Goal: Task Accomplishment & Management: Manage account settings

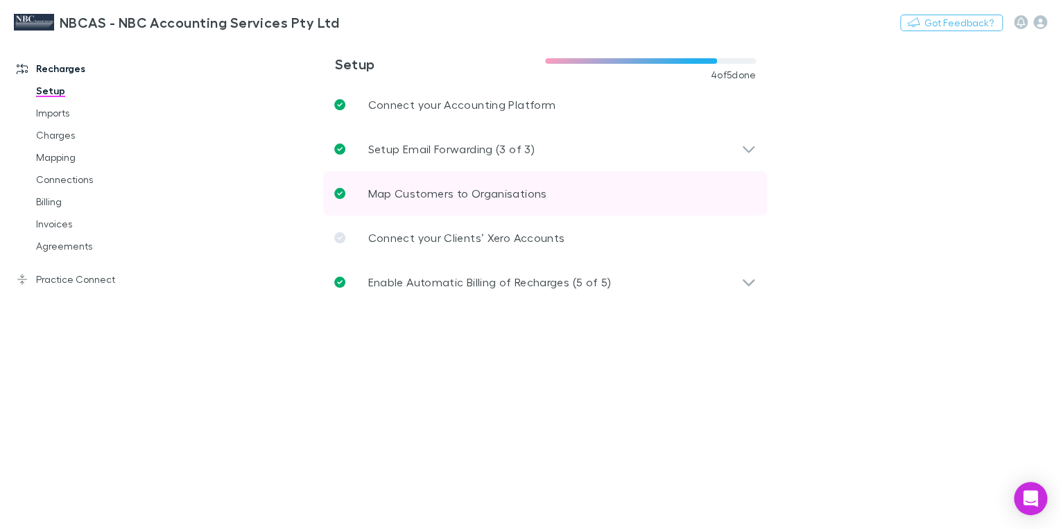
click at [404, 194] on p "Map Customers to Organisations" at bounding box center [457, 193] width 179 height 17
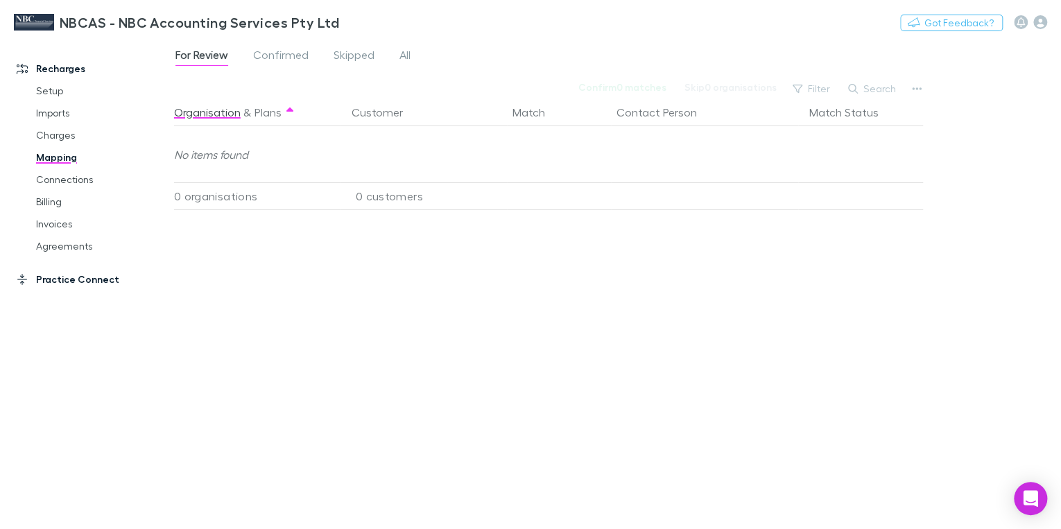
click at [23, 282] on icon at bounding box center [22, 279] width 10 height 11
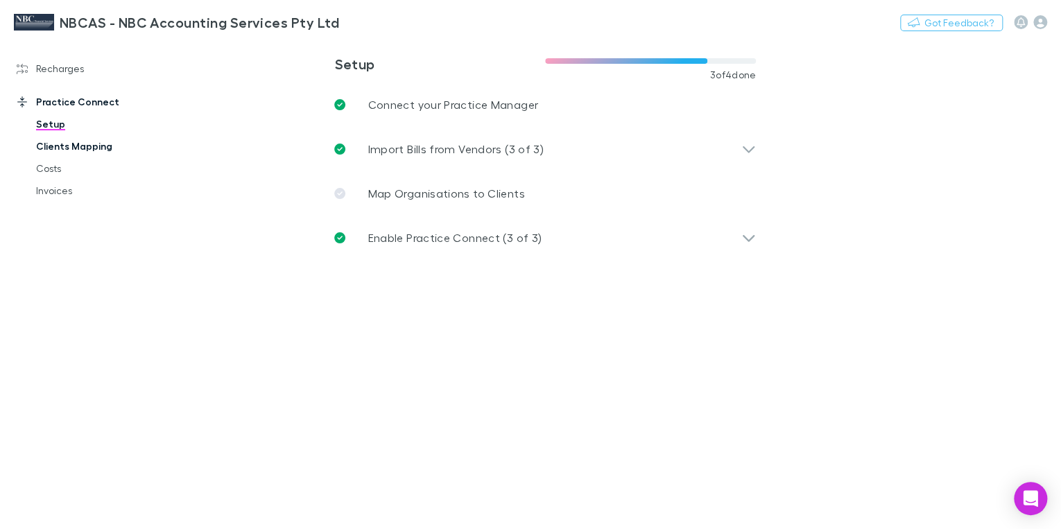
click at [83, 144] on link "Clients Mapping" at bounding box center [100, 146] width 157 height 22
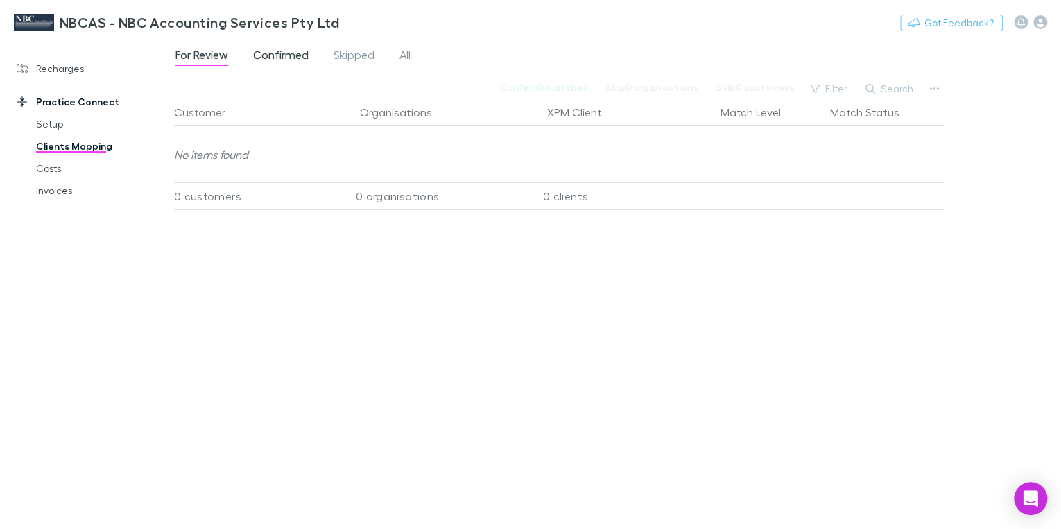
click at [294, 57] on span "Confirmed" at bounding box center [280, 57] width 55 height 18
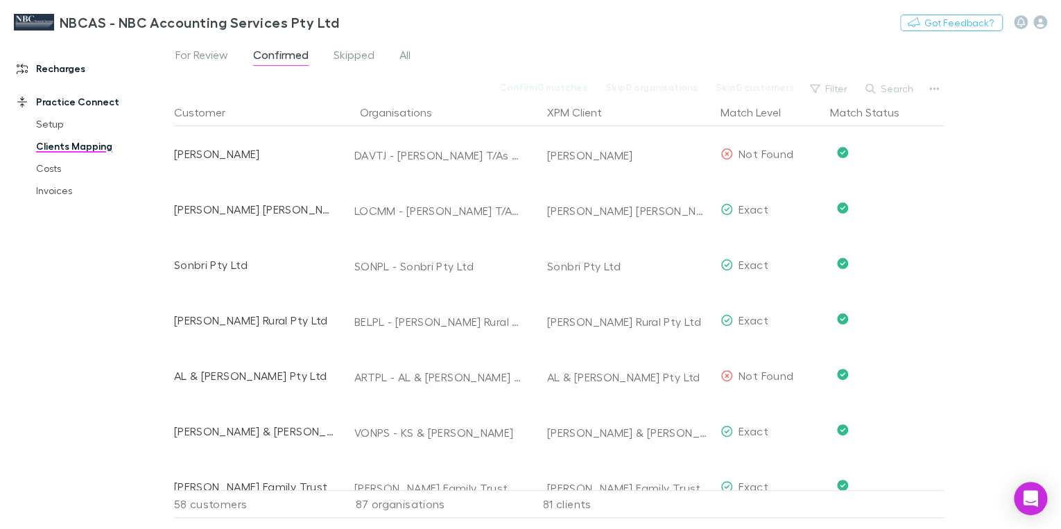
click at [53, 69] on link "Recharges" at bounding box center [91, 69] width 177 height 22
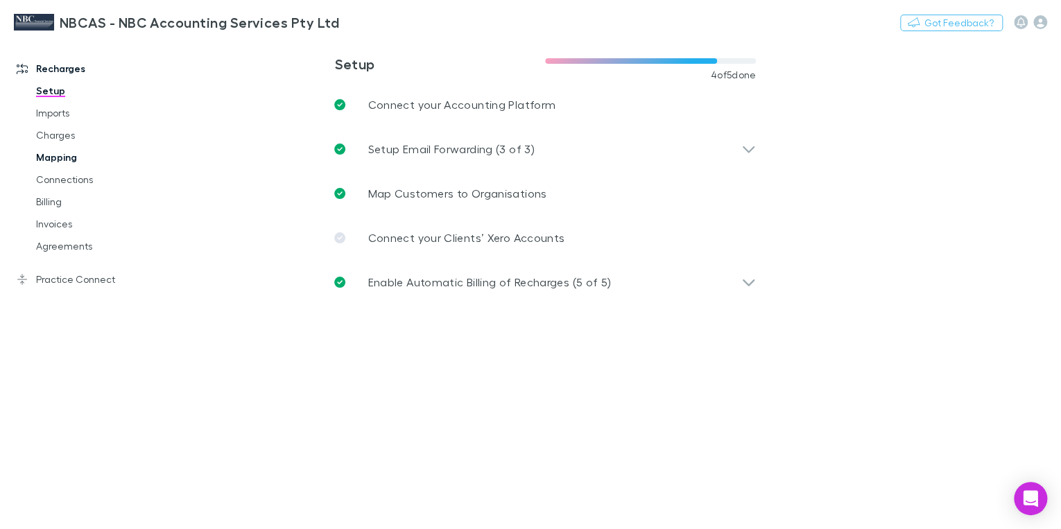
click at [56, 157] on link "Mapping" at bounding box center [100, 157] width 157 height 22
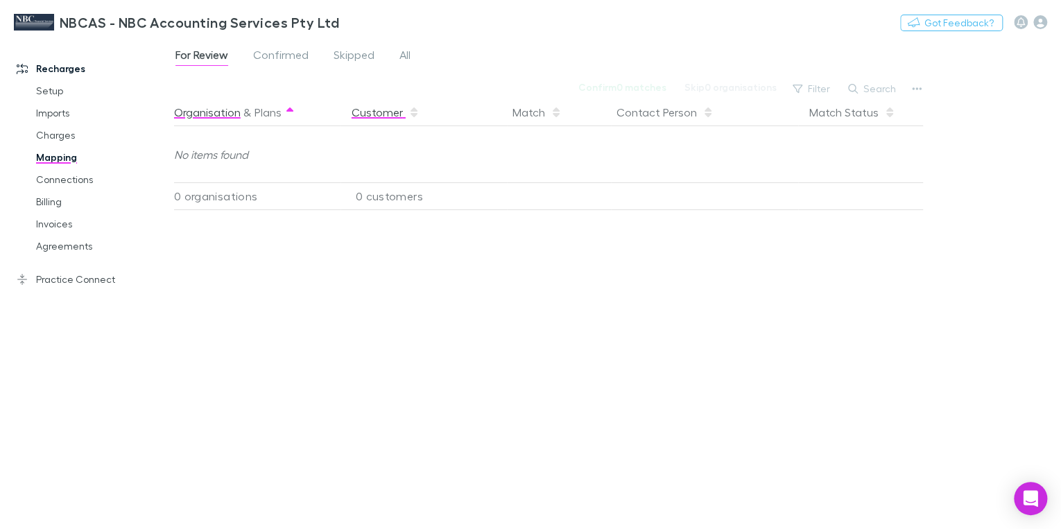
click at [389, 117] on button "Customer" at bounding box center [386, 112] width 68 height 28
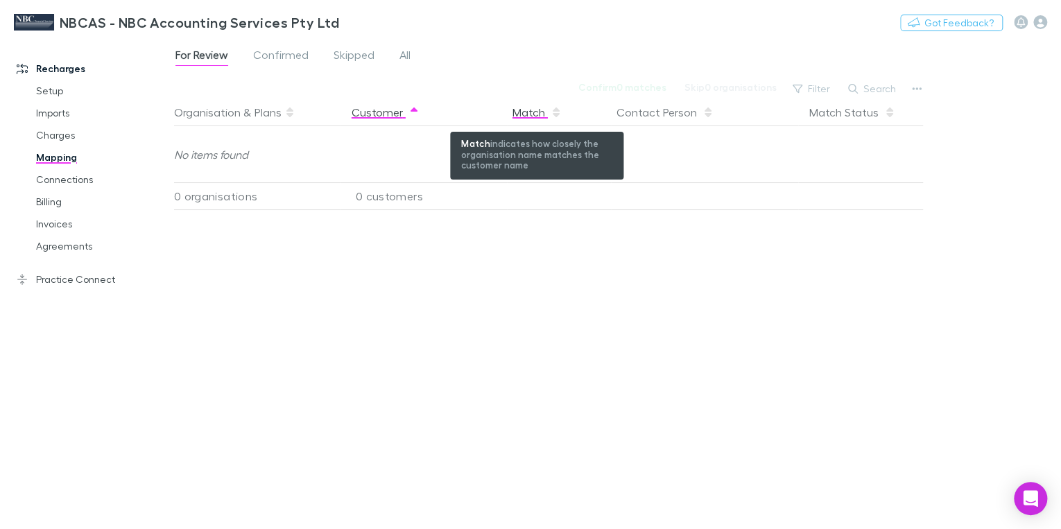
click at [529, 114] on div "Match" at bounding box center [537, 112] width 49 height 28
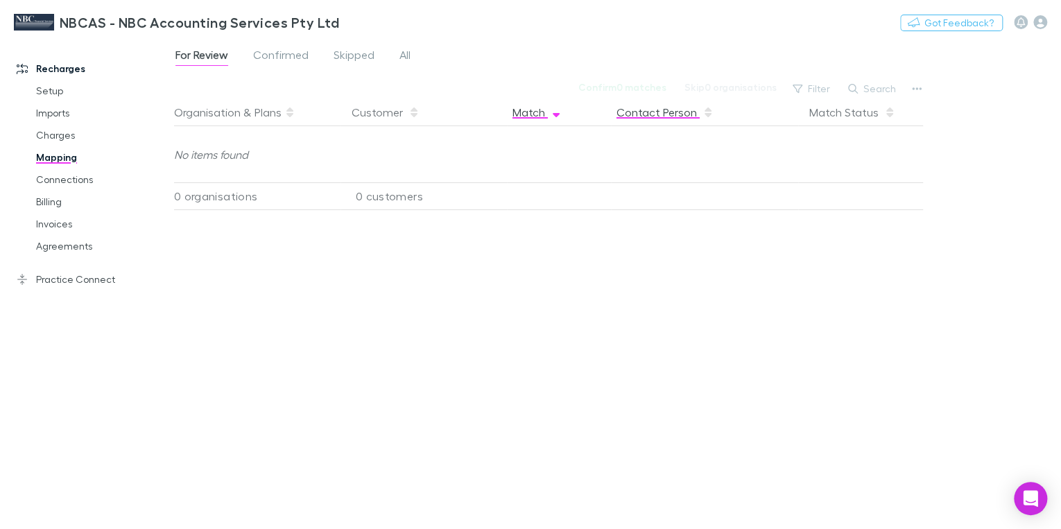
click at [642, 105] on button "Contact Person" at bounding box center [665, 112] width 97 height 28
click at [69, 181] on link "Connections" at bounding box center [100, 180] width 157 height 22
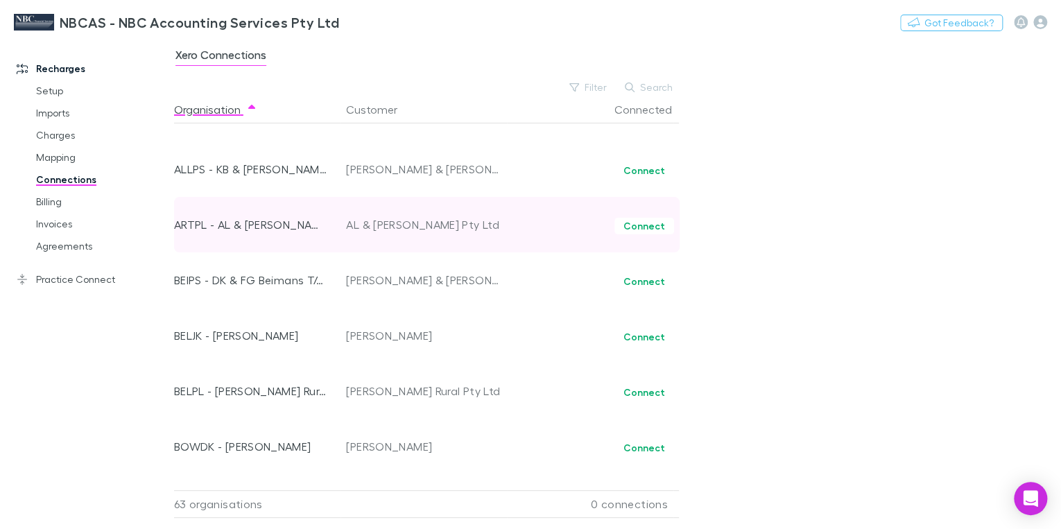
scroll to position [55, 0]
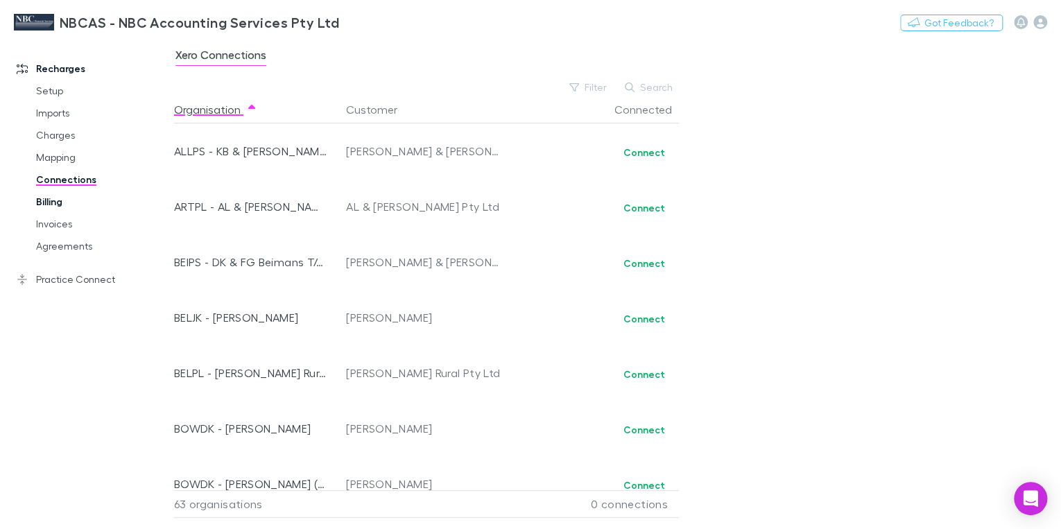
click at [61, 203] on link "Billing" at bounding box center [100, 202] width 157 height 22
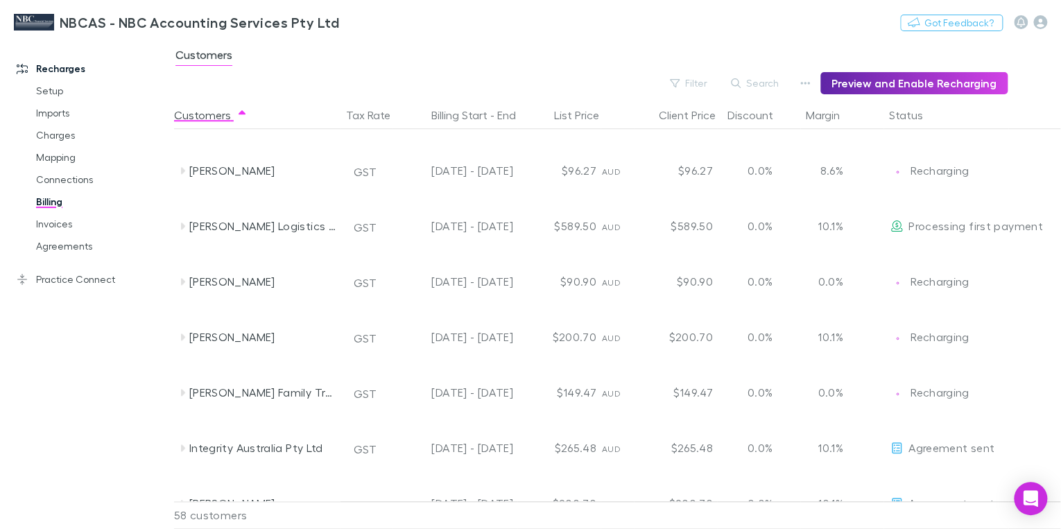
scroll to position [721, 0]
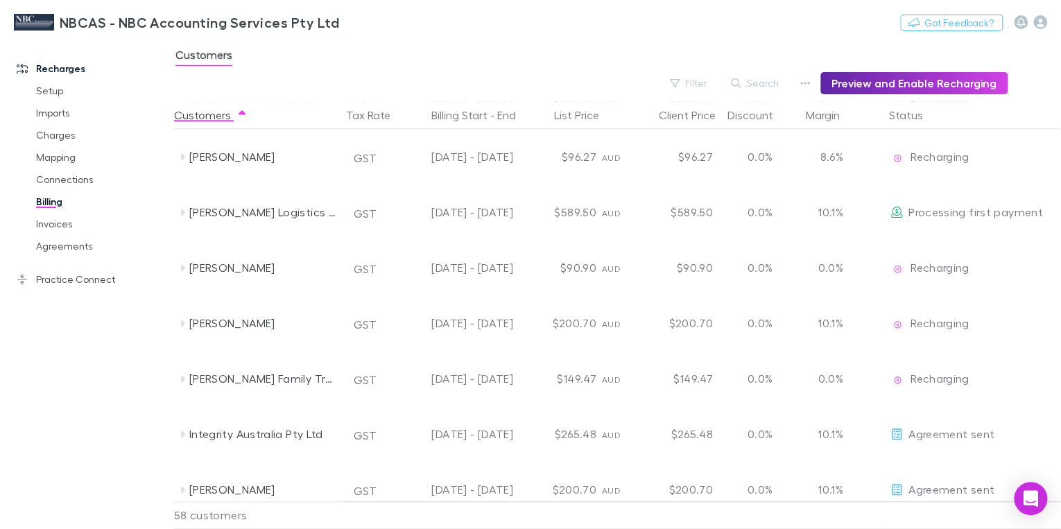
click at [816, 23] on div "NBCAS - NBC Accounting Services Pty Ltd Nothing Got Feedback?" at bounding box center [530, 22] width 1061 height 44
click at [481, 57] on div "Customers" at bounding box center [617, 59] width 887 height 26
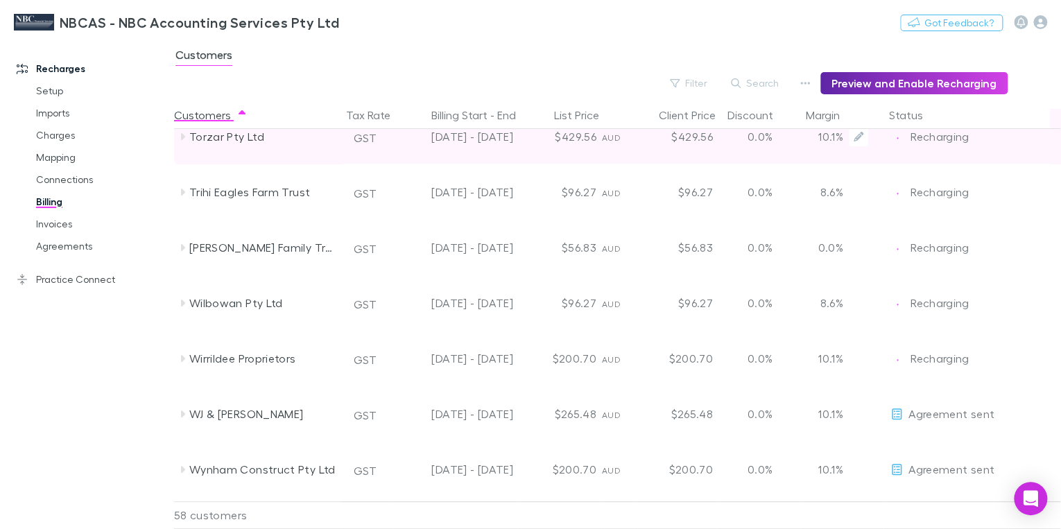
scroll to position [2854, 0]
